Goal: Task Accomplishment & Management: Use online tool/utility

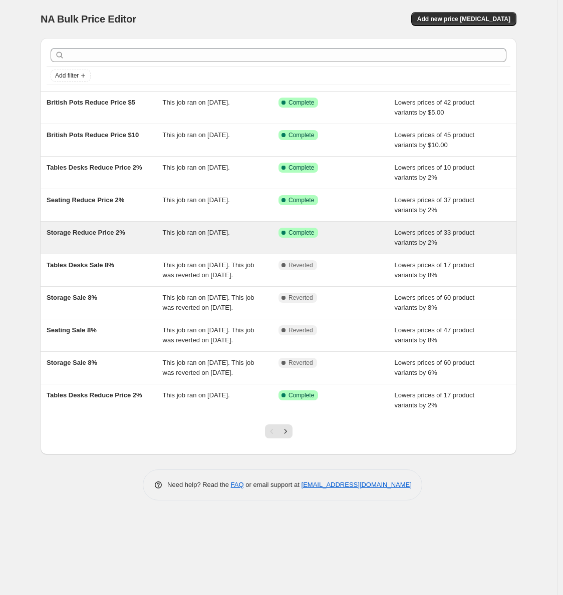
click at [117, 233] on span "Storage Reduce Price 2%" at bounding box center [86, 233] width 79 height 8
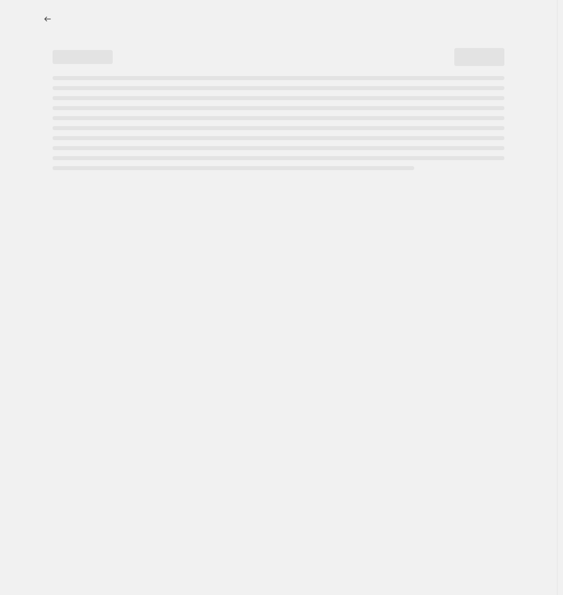
select select "percentage"
select select "no_change"
select select "inventory_quantity"
select select ">"
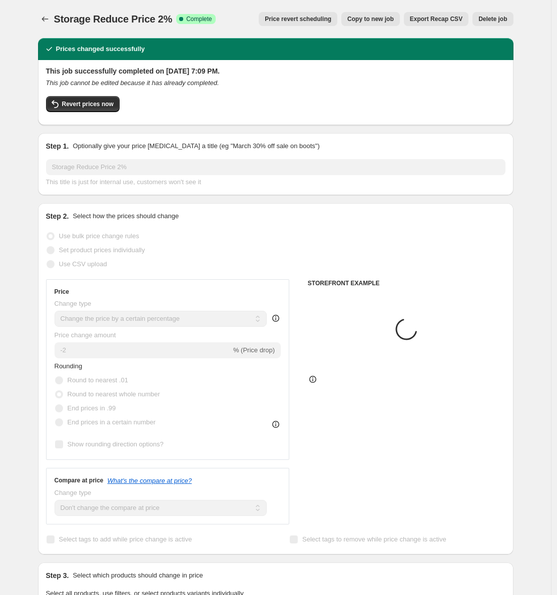
select select "collection"
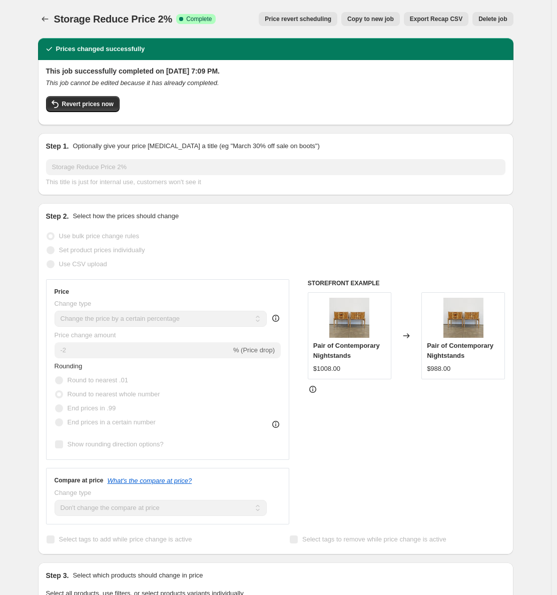
click at [373, 23] on button "Copy to new job" at bounding box center [370, 19] width 59 height 14
select select "percentage"
select select "no_change"
select select "collection"
select select "inventory_quantity"
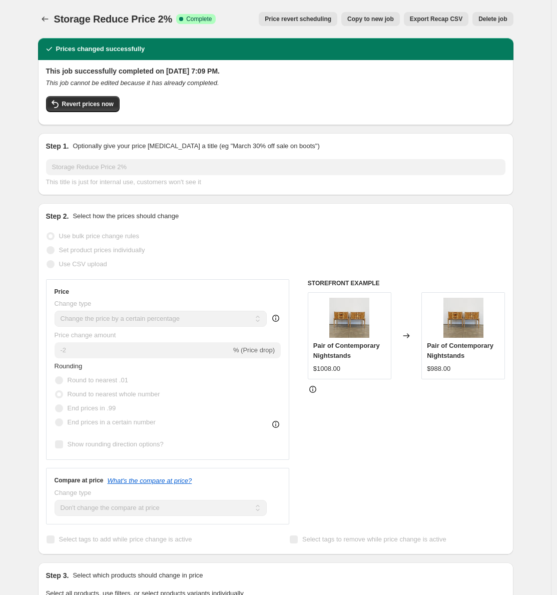
select select ">"
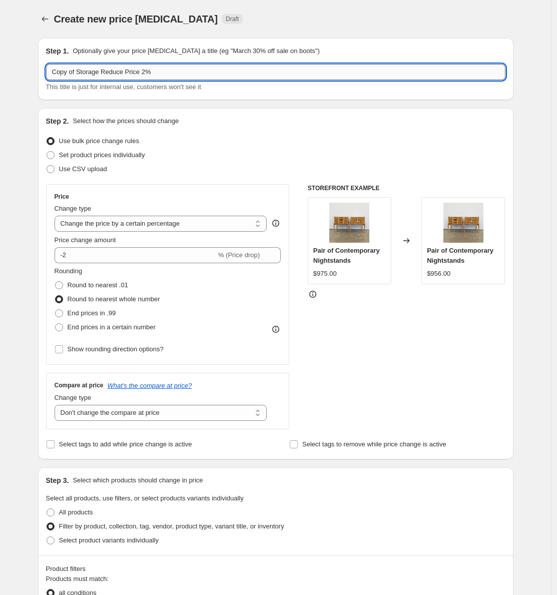
drag, startPoint x: 80, startPoint y: 70, endPoint x: 17, endPoint y: 75, distance: 63.2
click at [46, 75] on input "Copy of Storage Reduce Price 2%" at bounding box center [275, 72] width 459 height 16
drag, startPoint x: 179, startPoint y: 70, endPoint x: 122, endPoint y: 71, distance: 57.1
click at [122, 71] on input "Storage Reduce Price 2%" at bounding box center [275, 72] width 459 height 16
type input "Storage Reduce Price $5"
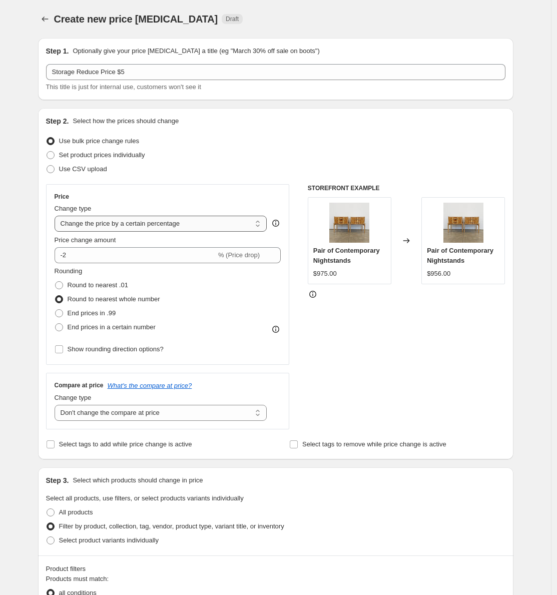
select select "by"
click option "Change the price by a certain amount" at bounding box center [0, 0] width 0 height 0
click at [122, 258] on input "-10.00" at bounding box center [145, 255] width 157 height 16
click at [122, 257] on input "-10.00" at bounding box center [145, 255] width 157 height 16
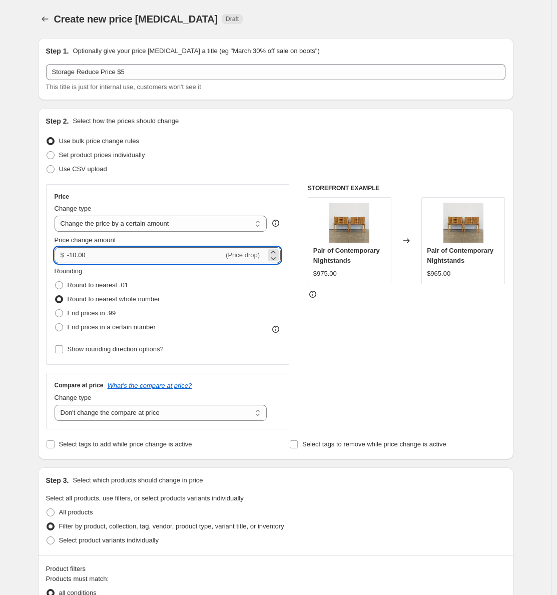
drag, startPoint x: 117, startPoint y: 257, endPoint x: 113, endPoint y: 252, distance: 6.4
click at [74, 256] on input "-10.00" at bounding box center [145, 255] width 157 height 16
type input "-5.00"
click at [428, 356] on div "STOREFRONT EXAMPLE Pair of Contemporary Nightstands $975.00 Changed to Pair of …" at bounding box center [407, 306] width 198 height 245
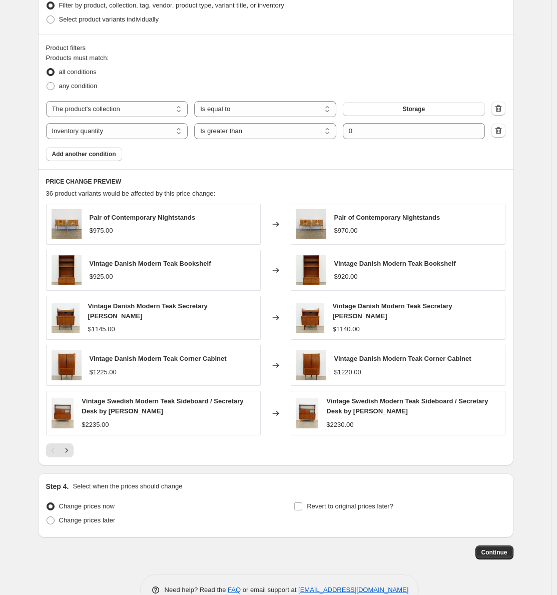
scroll to position [543, 0]
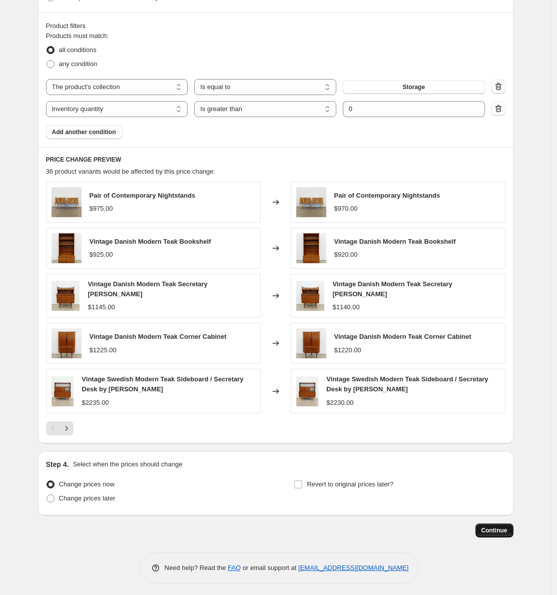
click at [486, 530] on span "Continue" at bounding box center [494, 531] width 26 height 8
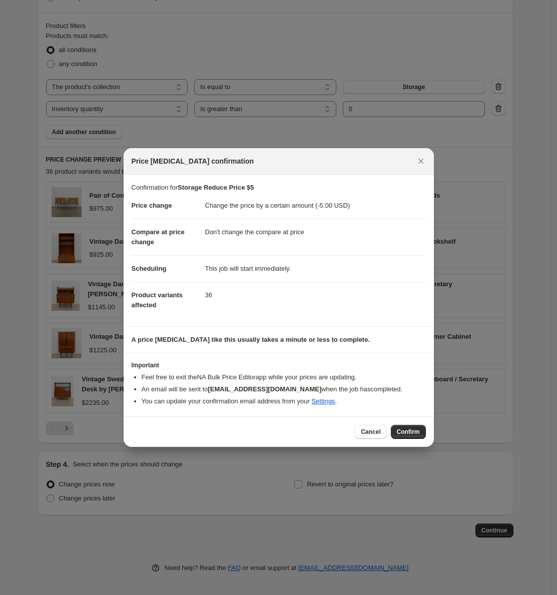
click at [418, 435] on span "Confirm" at bounding box center [408, 432] width 23 height 8
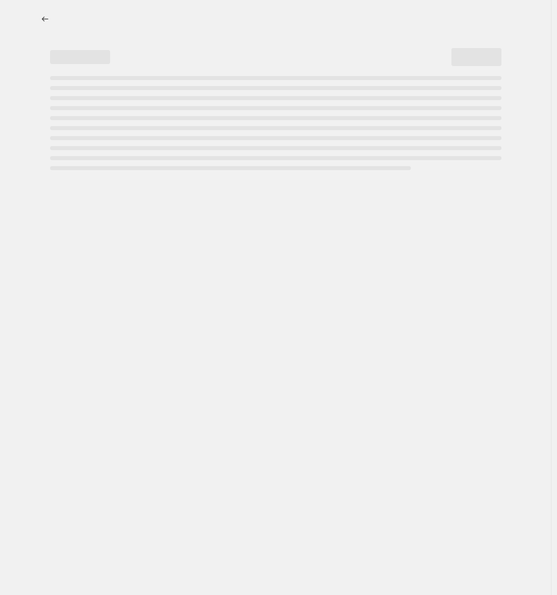
select select "by"
select select "no_change"
select select "collection"
select select "inventory_quantity"
select select ">"
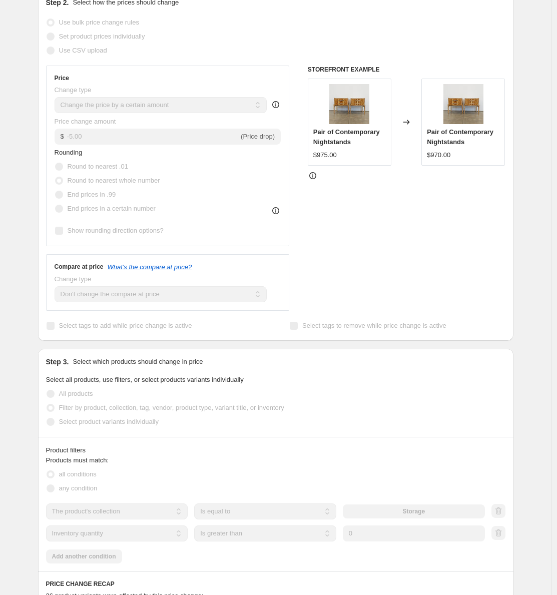
scroll to position [0, 0]
